Goal: Task Accomplishment & Management: Manage account settings

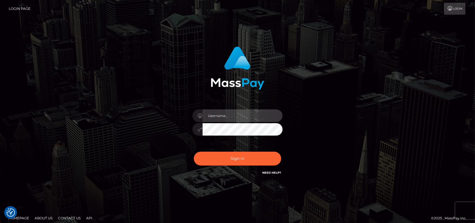
type input "petros.kidane"
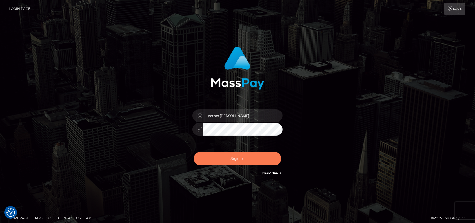
click at [233, 155] on button "Sign in" at bounding box center [237, 159] width 87 height 14
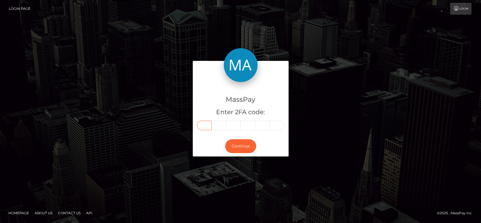
click at [203, 125] on input "text" at bounding box center [204, 126] width 15 height 10
type input "1"
type input "0"
type input "2"
type input "1"
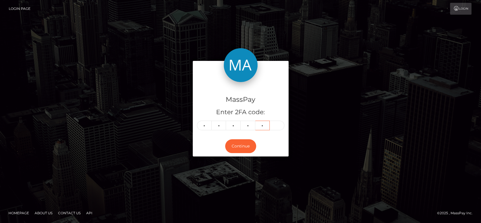
type input "3"
type input "6"
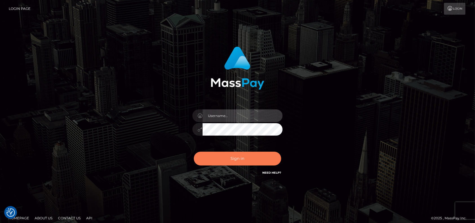
type input "petros.[PERSON_NAME]"
click at [233, 164] on button "Sign in" at bounding box center [237, 159] width 87 height 14
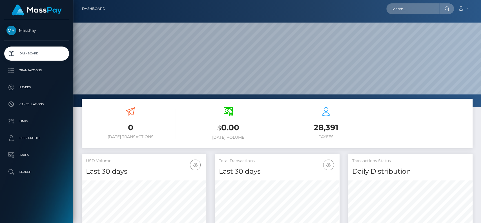
scroll to position [100, 125]
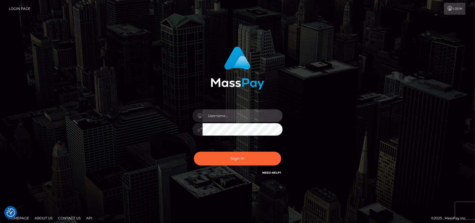
type input "petros.kidane"
drag, startPoint x: 255, startPoint y: 108, endPoint x: 248, endPoint y: 115, distance: 10.2
click at [248, 115] on div "petros.kidane" at bounding box center [237, 126] width 99 height 43
drag, startPoint x: 248, startPoint y: 115, endPoint x: 173, endPoint y: 112, distance: 75.6
click at [173, 112] on div "petros.kidane Sign in" at bounding box center [238, 111] width 148 height 138
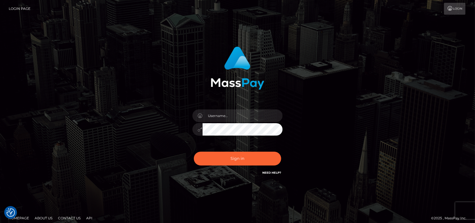
click at [313, 98] on div at bounding box center [238, 113] width 156 height 143
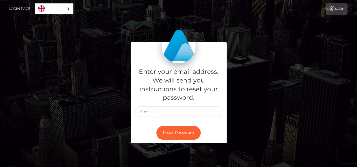
click at [118, 41] on div "Enter your email address. We will send you instructions to reset your password.…" at bounding box center [178, 95] width 357 height 191
